Goal: Find specific page/section: Find specific page/section

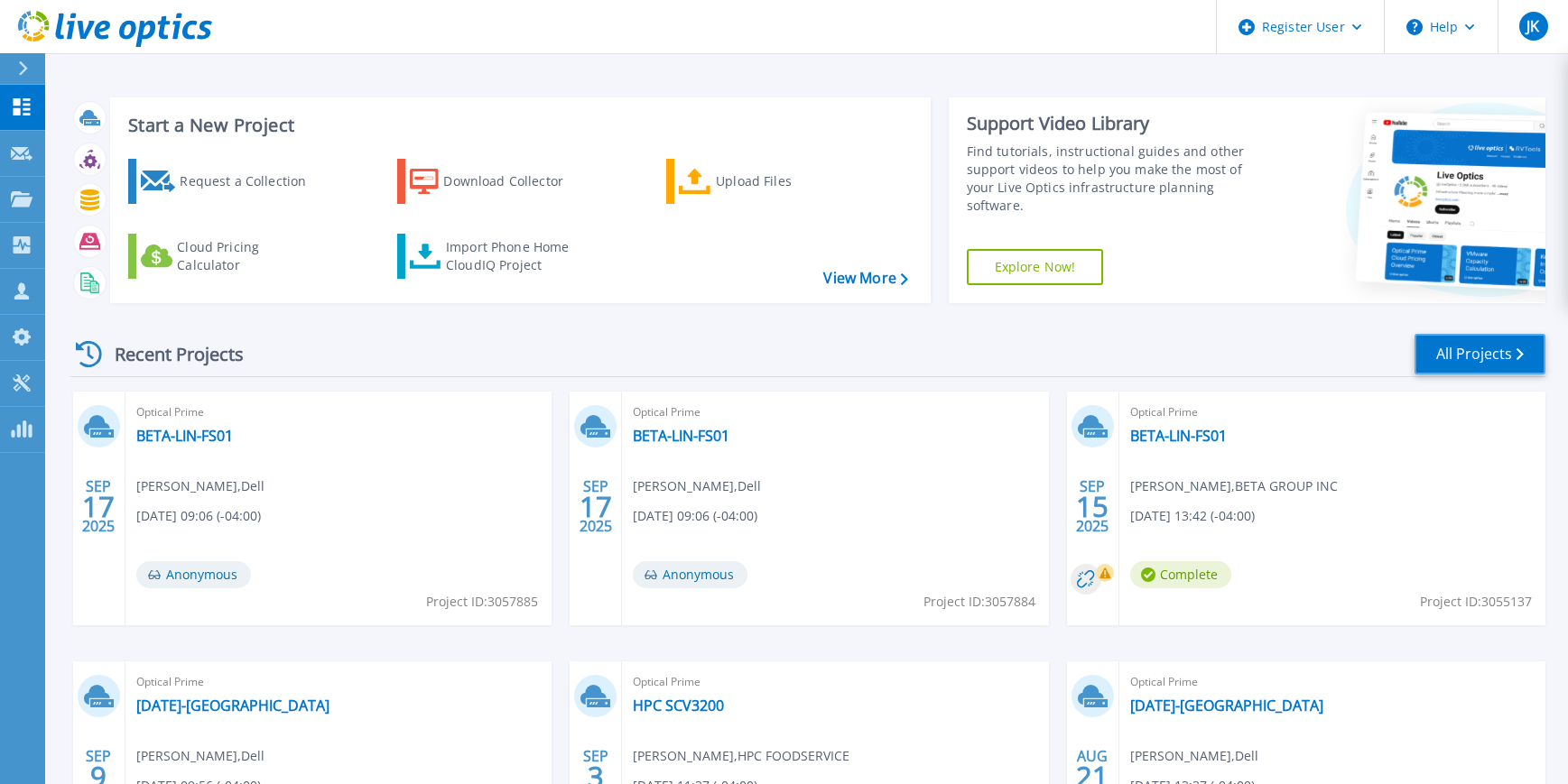
click at [1447, 354] on link "All Projects" at bounding box center [1480, 354] width 131 height 40
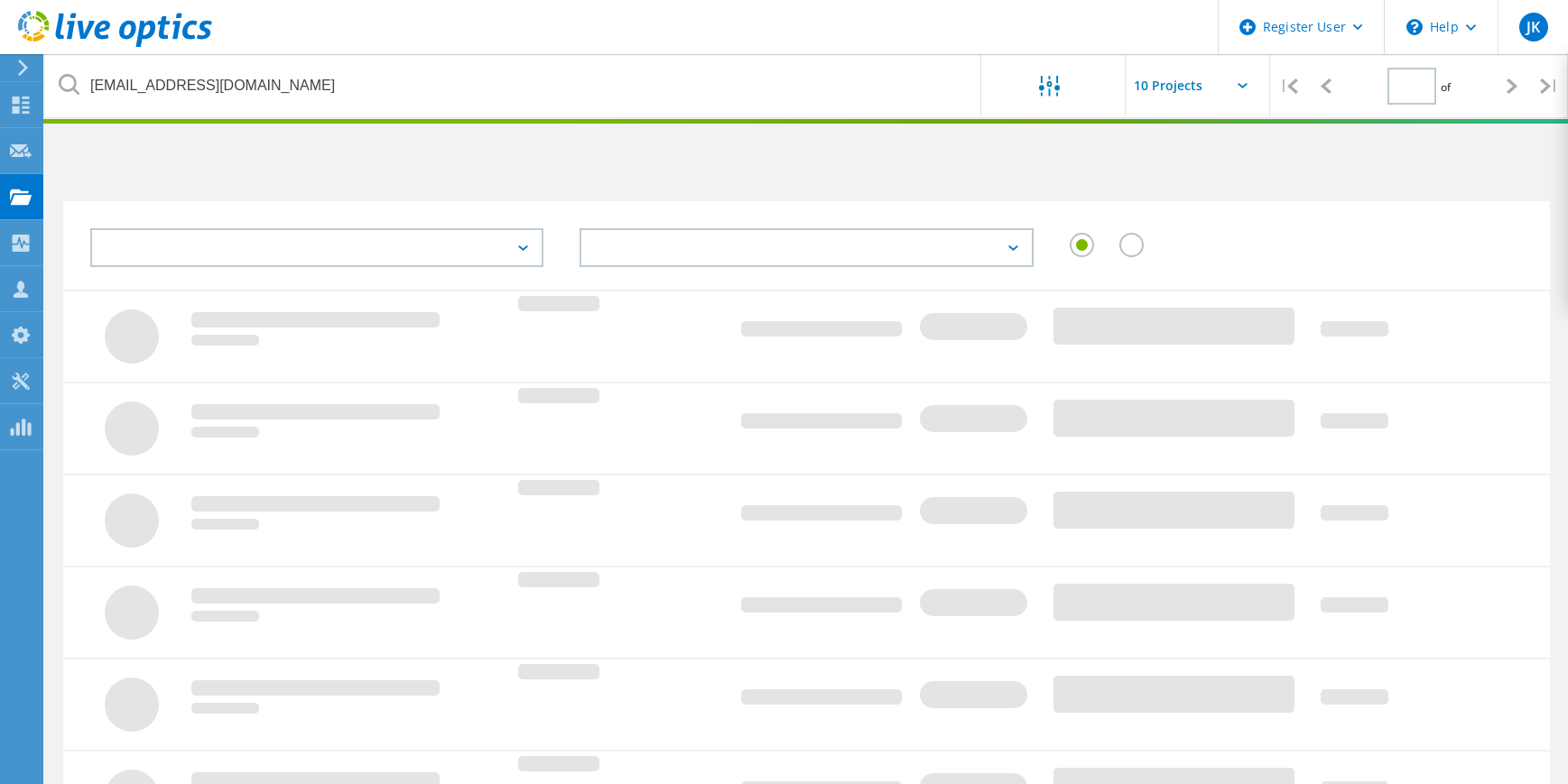
type input "1"
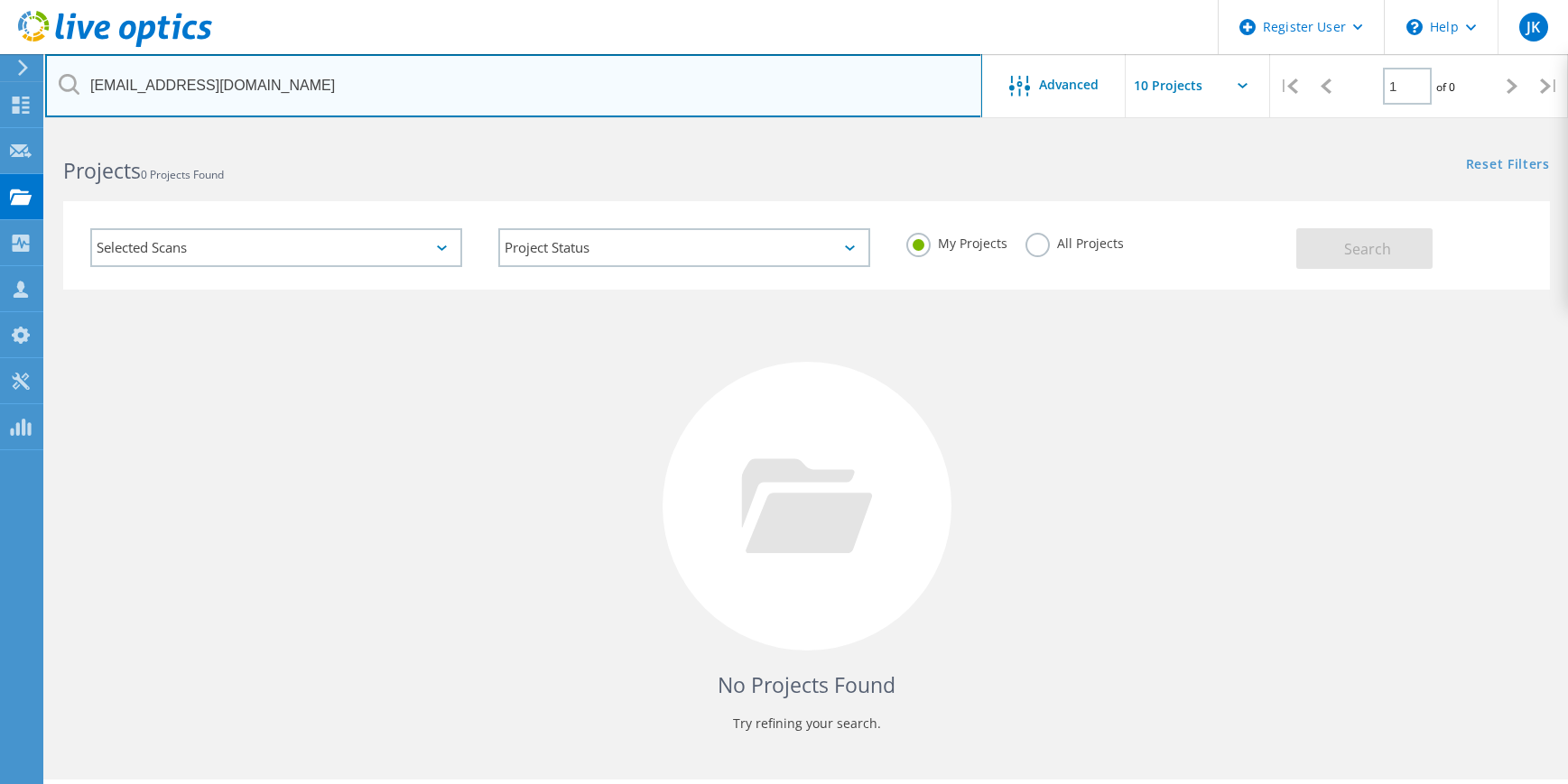
click at [204, 87] on input "[EMAIL_ADDRESS][DOMAIN_NAME]" at bounding box center [513, 85] width 937 height 63
paste input "[EMAIL_ADDRESS][DOMAIN_NAME]"
type input "[EMAIL_ADDRESS][DOMAIN_NAME]"
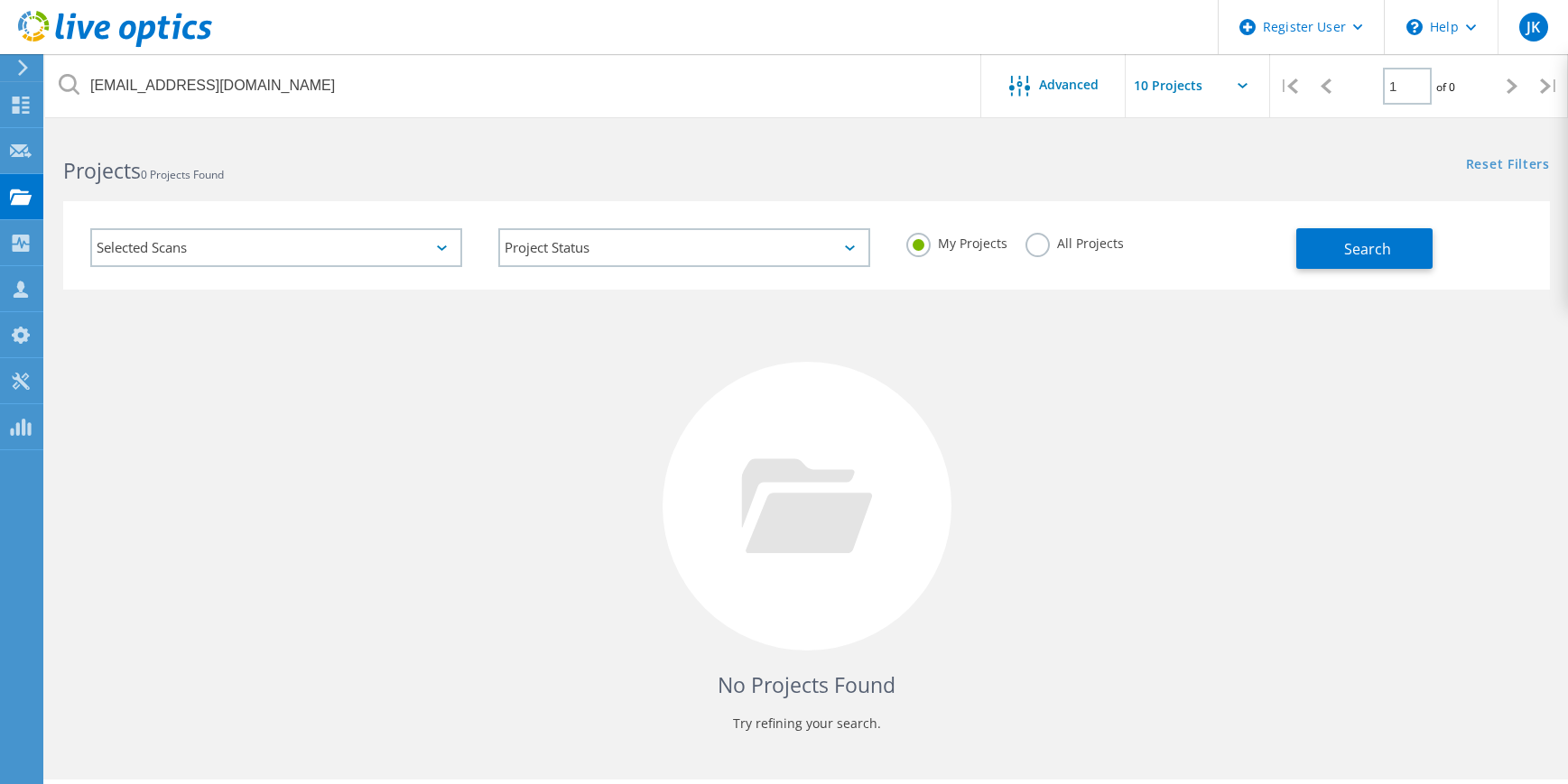
click at [1057, 244] on label "All Projects" at bounding box center [1074, 241] width 98 height 17
click at [0, 0] on input "All Projects" at bounding box center [0, 0] width 0 height 0
click at [1333, 252] on button "Search" at bounding box center [1364, 248] width 136 height 40
